Goal: Transaction & Acquisition: Purchase product/service

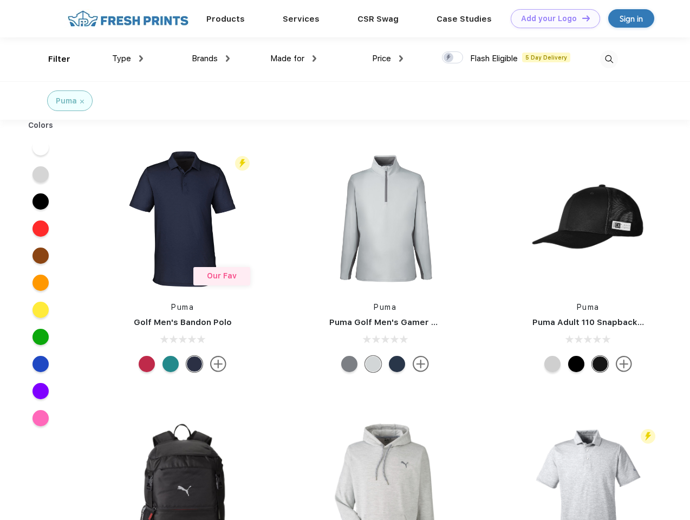
click at [552, 18] on link "Add your Logo Design Tool" at bounding box center [555, 18] width 89 height 19
click at [0, 0] on div "Design Tool" at bounding box center [0, 0] width 0 height 0
click at [581, 18] on link "Add your Logo Design Tool" at bounding box center [555, 18] width 89 height 19
click at [52, 59] on div "Filter" at bounding box center [59, 59] width 22 height 12
click at [128, 59] on span "Type" at bounding box center [121, 59] width 19 height 10
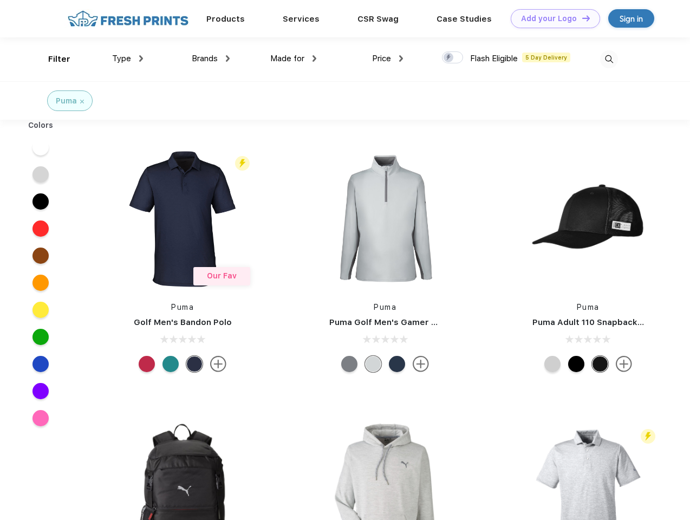
click at [211, 59] on span "Brands" at bounding box center [205, 59] width 26 height 10
click at [294, 59] on span "Made for" at bounding box center [287, 59] width 34 height 10
click at [388, 59] on span "Price" at bounding box center [381, 59] width 19 height 10
click at [453, 58] on div at bounding box center [452, 57] width 21 height 12
click at [449, 58] on input "checkbox" at bounding box center [445, 54] width 7 height 7
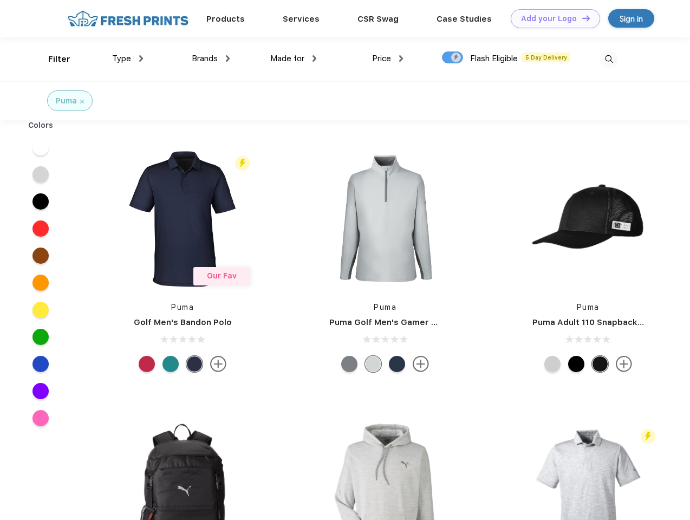
click at [609, 59] on img at bounding box center [609, 59] width 18 height 18
